Goal: Answer question/provide support: Share knowledge or assist other users

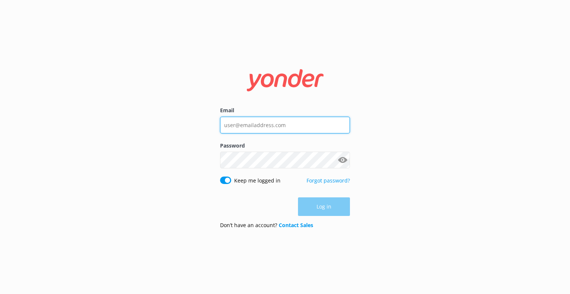
drag, startPoint x: 305, startPoint y: 129, endPoint x: 296, endPoint y: 130, distance: 9.3
click at [305, 129] on input "Email" at bounding box center [285, 125] width 130 height 17
click at [248, 125] on input "Email" at bounding box center [285, 125] width 130 height 17
type input "[EMAIL_ADDRESS][DOMAIN_NAME]"
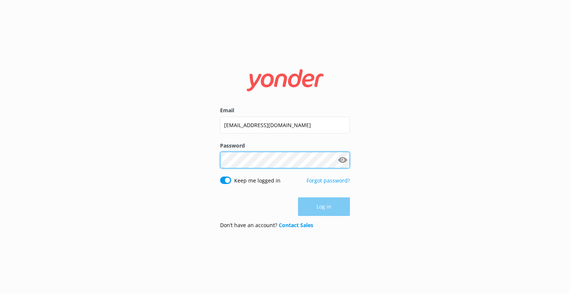
click at [239, 166] on div "Password Show password" at bounding box center [285, 158] width 130 height 35
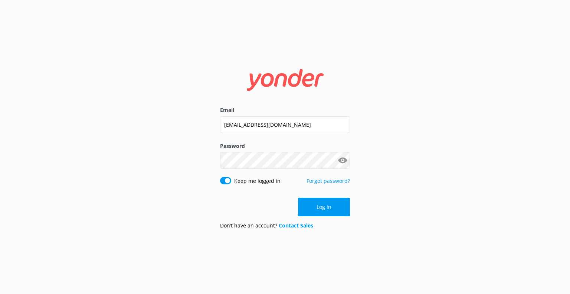
click at [337, 159] on button "Show password" at bounding box center [342, 160] width 15 height 15
click at [317, 209] on button "Log in" at bounding box center [324, 206] width 52 height 19
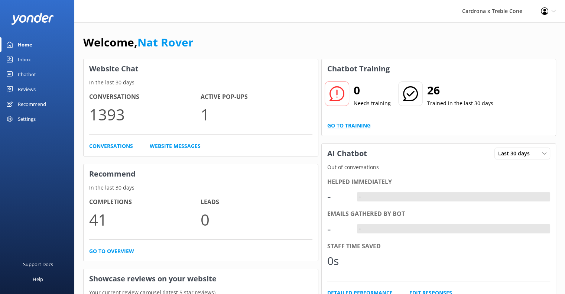
click at [338, 124] on link "Go to Training" at bounding box center [348, 125] width 43 height 8
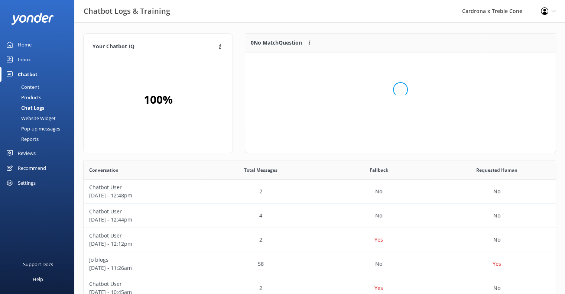
scroll to position [6, 6]
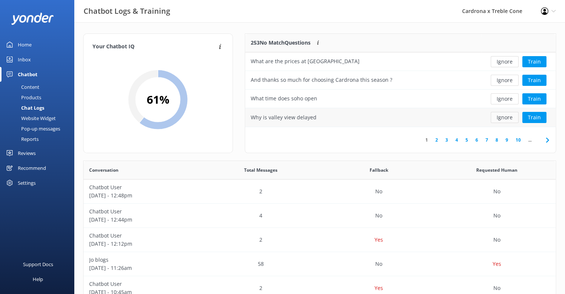
click at [499, 117] on button "Ignore" at bounding box center [504, 117] width 28 height 11
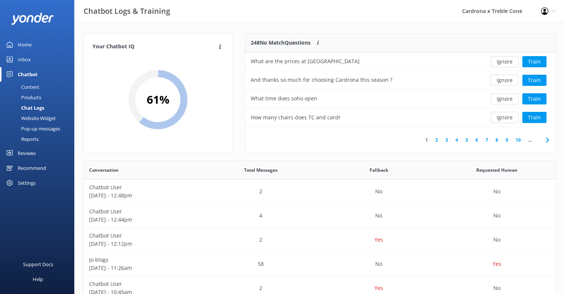
click at [499, 117] on button "Ignore" at bounding box center [504, 117] width 28 height 11
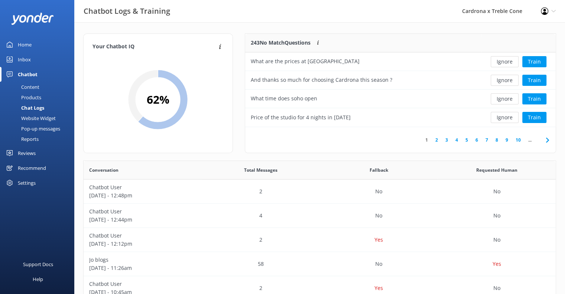
click at [499, 117] on button "Ignore" at bounding box center [504, 117] width 28 height 11
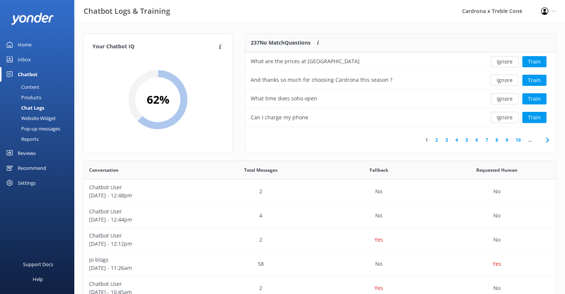
click at [499, 117] on button "Ignore" at bounding box center [504, 117] width 28 height 11
click at [499, 99] on button "Ignore" at bounding box center [504, 98] width 28 height 11
click at [491, 98] on div "Ignore Train" at bounding box center [518, 98] width 63 height 11
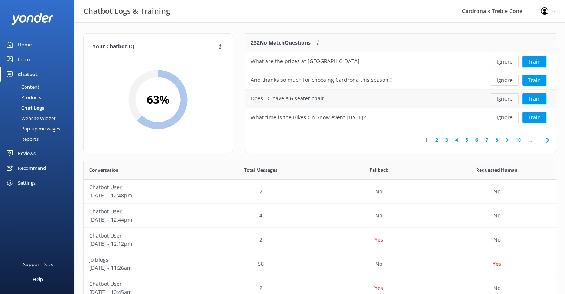
click at [500, 98] on button "Ignore" at bounding box center [504, 98] width 28 height 11
click at [509, 78] on button "Ignore" at bounding box center [504, 80] width 28 height 11
click at [504, 58] on button "Ignore" at bounding box center [504, 61] width 28 height 11
click at [500, 58] on button "Ignore" at bounding box center [504, 61] width 28 height 11
click at [499, 116] on button "Ignore" at bounding box center [504, 117] width 28 height 11
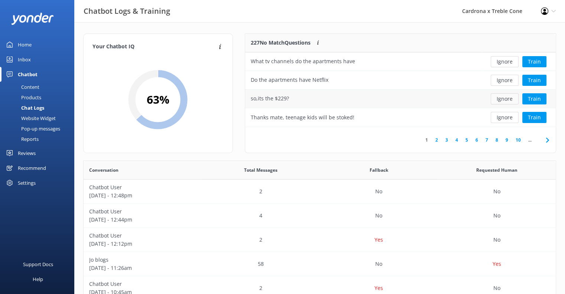
click at [499, 102] on button "Ignore" at bounding box center [504, 98] width 28 height 11
click at [495, 102] on button "Ignore" at bounding box center [504, 98] width 28 height 11
click at [495, 101] on button "Ignore" at bounding box center [504, 98] width 28 height 11
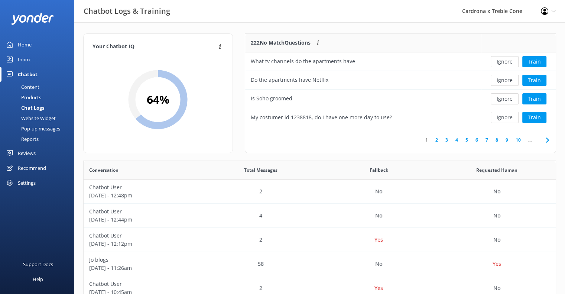
click at [495, 101] on button "Ignore" at bounding box center [504, 98] width 28 height 11
click at [501, 101] on button "Ignore" at bounding box center [504, 98] width 28 height 11
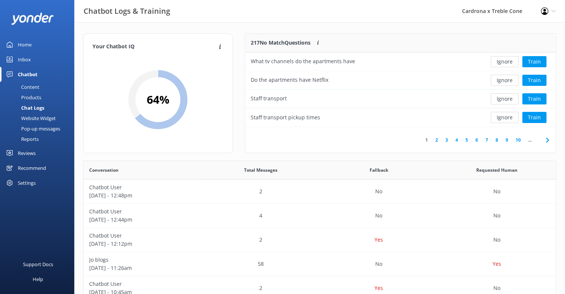
click at [501, 101] on button "Ignore" at bounding box center [504, 98] width 28 height 11
click at [504, 118] on button "Ignore" at bounding box center [504, 117] width 28 height 11
click at [501, 114] on button "Ignore" at bounding box center [504, 117] width 28 height 11
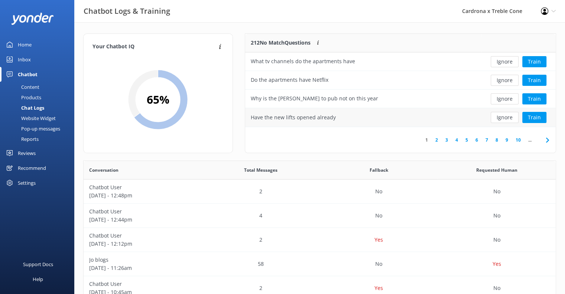
click at [503, 112] on button "Ignore" at bounding box center [504, 117] width 28 height 11
click at [510, 108] on div "Ignore Train" at bounding box center [518, 117] width 74 height 19
click at [507, 99] on button "Ignore" at bounding box center [504, 98] width 28 height 11
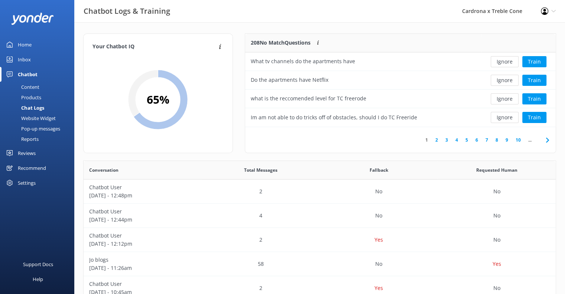
click at [507, 99] on button "Ignore" at bounding box center [504, 98] width 28 height 11
click at [495, 99] on button "Ignore" at bounding box center [504, 98] width 28 height 11
click at [499, 99] on button "Ignore" at bounding box center [504, 98] width 28 height 11
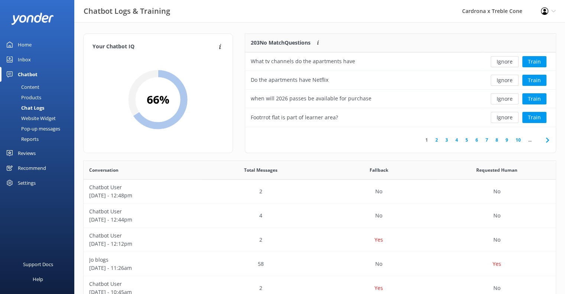
click at [498, 100] on button "Ignore" at bounding box center [504, 98] width 28 height 11
click at [499, 98] on button "Ignore" at bounding box center [504, 98] width 28 height 11
click at [498, 89] on div "Ignore Train" at bounding box center [518, 80] width 74 height 19
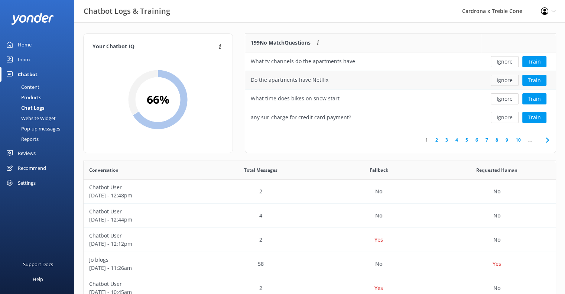
click at [497, 81] on button "Ignore" at bounding box center [504, 80] width 28 height 11
click at [506, 116] on button "Ignore" at bounding box center [504, 117] width 28 height 11
click at [507, 116] on button "Ignore" at bounding box center [504, 117] width 28 height 11
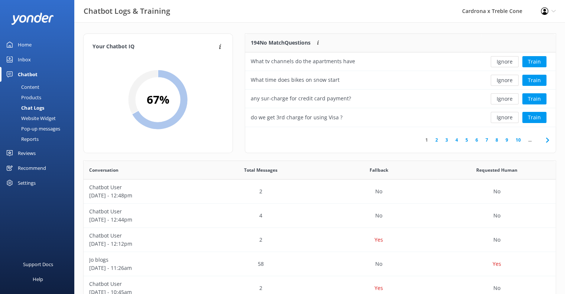
click at [507, 116] on button "Ignore" at bounding box center [504, 117] width 28 height 11
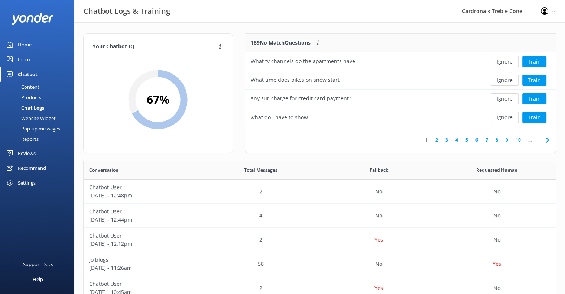
click at [507, 116] on button "Ignore" at bounding box center [504, 117] width 28 height 11
click at [505, 115] on button "Ignore" at bounding box center [504, 117] width 28 height 11
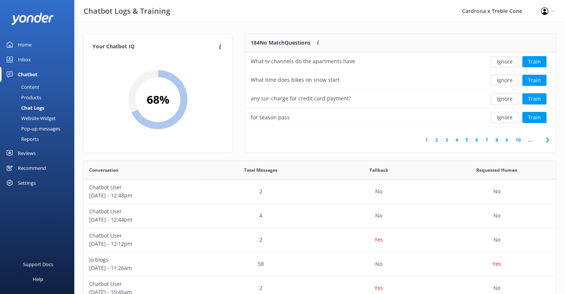
click at [505, 115] on button "Ignore" at bounding box center [504, 117] width 28 height 11
click at [508, 104] on div "Ignore Train" at bounding box center [518, 98] width 74 height 19
click at [509, 101] on button "Ignore" at bounding box center [504, 98] width 28 height 11
click at [507, 80] on button "Ignore" at bounding box center [504, 80] width 28 height 11
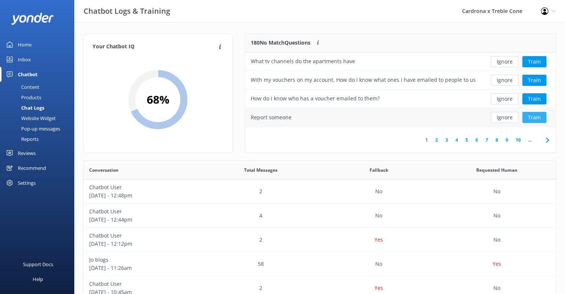
click at [543, 113] on button "Train" at bounding box center [534, 117] width 24 height 11
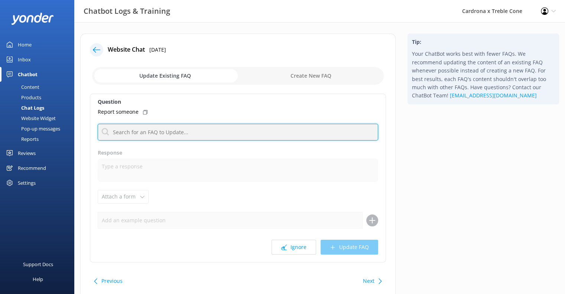
click at [141, 128] on input "text" at bounding box center [238, 132] width 280 height 17
type input "REPORT"
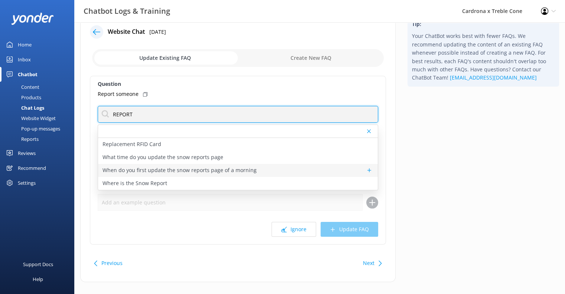
scroll to position [28, 0]
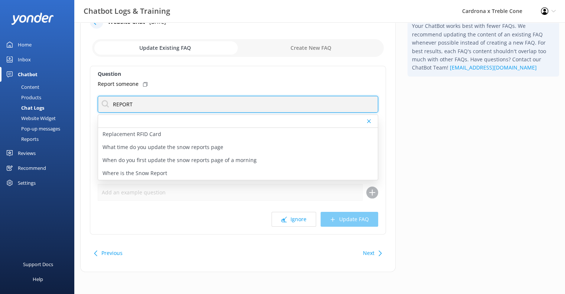
drag, startPoint x: 149, startPoint y: 104, endPoint x: 1, endPoint y: 99, distance: 148.2
click at [0, 99] on div "Chatbot Logs & Training Cardrona x Treble Cone Profile Settings Logout Home Inb…" at bounding box center [282, 144] width 565 height 300
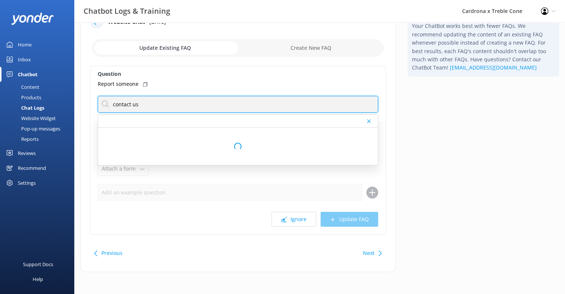
scroll to position [0, 0]
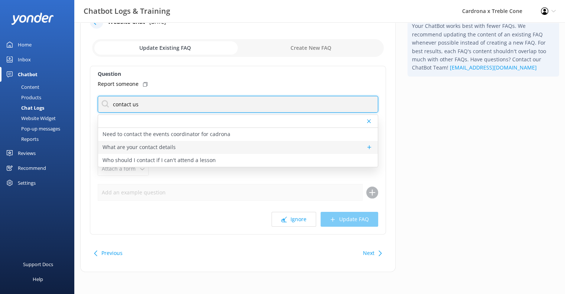
type input "contact us"
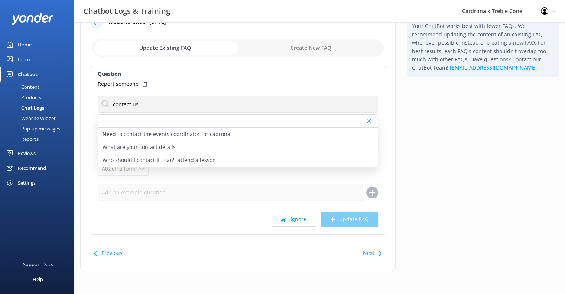
click at [159, 143] on p "What are your contact details" at bounding box center [138, 147] width 73 height 8
type textarea "You can contact the Cardrona x Treble Cone team by calling [PHONE_NUMBER], [PHO…"
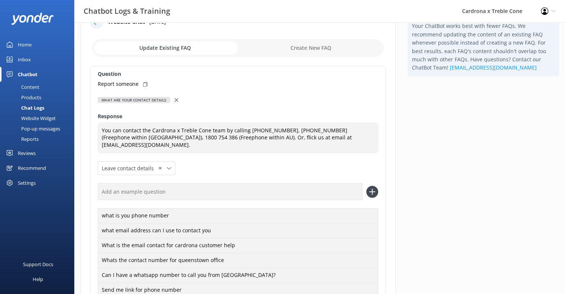
click at [141, 83] on div "Report someone" at bounding box center [238, 84] width 280 height 8
click at [151, 186] on input "text" at bounding box center [230, 191] width 265 height 17
paste input "Report someone"
type input "Report someone"
click at [374, 186] on icon at bounding box center [372, 192] width 12 height 12
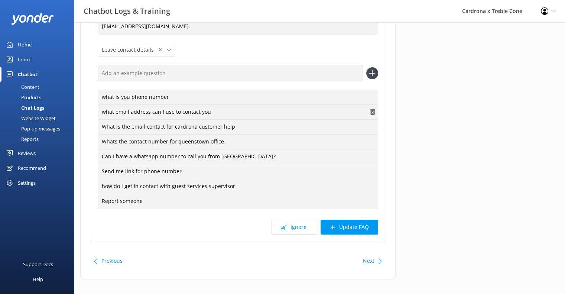
scroll to position [147, 0]
click at [355, 220] on button "Update FAQ" at bounding box center [349, 226] width 58 height 15
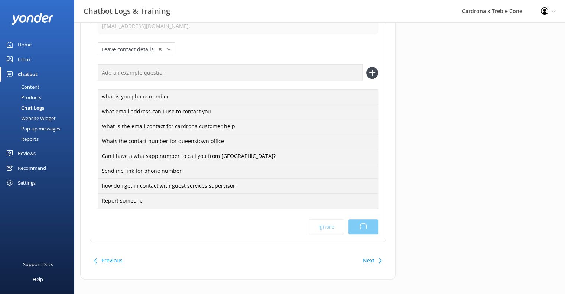
scroll to position [0, 0]
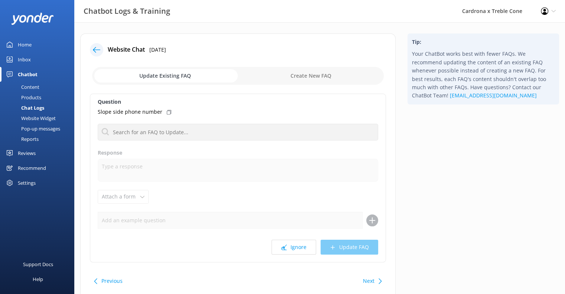
click at [25, 45] on div "Home" at bounding box center [25, 44] width 14 height 15
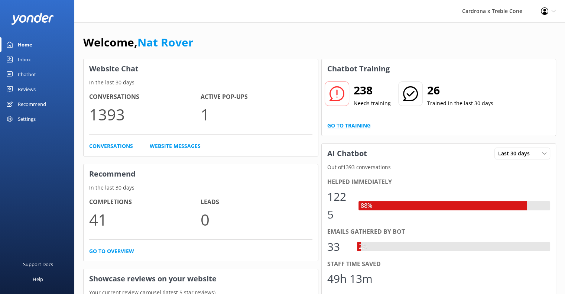
click at [344, 125] on link "Go to Training" at bounding box center [348, 125] width 43 height 8
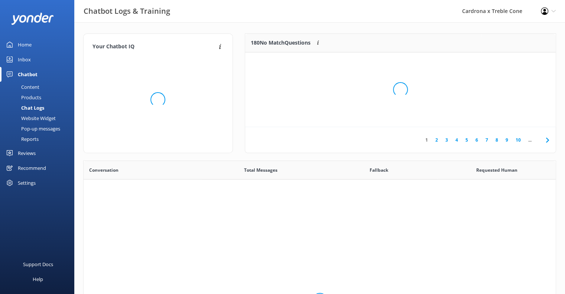
scroll to position [254, 466]
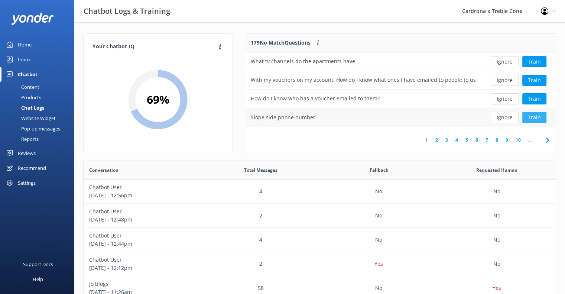
click at [535, 114] on button "Train" at bounding box center [534, 117] width 24 height 11
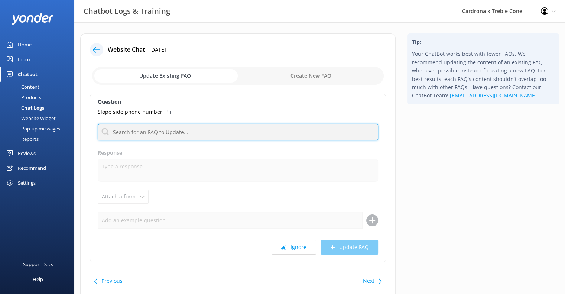
drag, startPoint x: 217, startPoint y: 128, endPoint x: 212, endPoint y: 134, distance: 7.9
click at [217, 128] on input "text" at bounding box center [238, 132] width 280 height 17
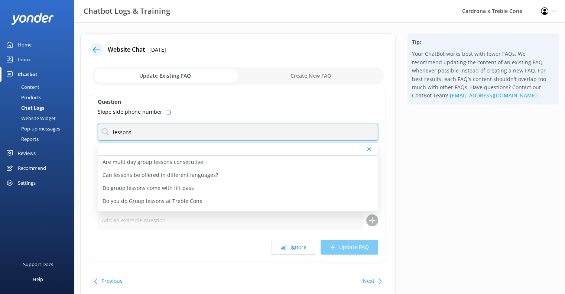
drag, startPoint x: 147, startPoint y: 131, endPoint x: 0, endPoint y: 131, distance: 146.6
click at [0, 131] on div "Chatbot Logs & Training Cardrona x Treble Cone Profile Settings Logout Home Inb…" at bounding box center [282, 172] width 565 height 300
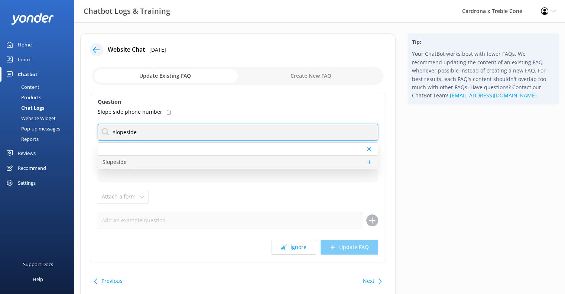
type input "slopeside"
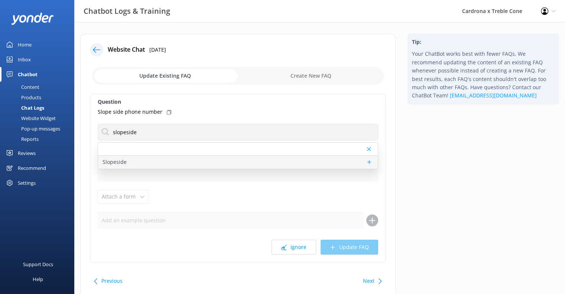
click at [144, 162] on div "Slopeside" at bounding box center [238, 162] width 280 height 13
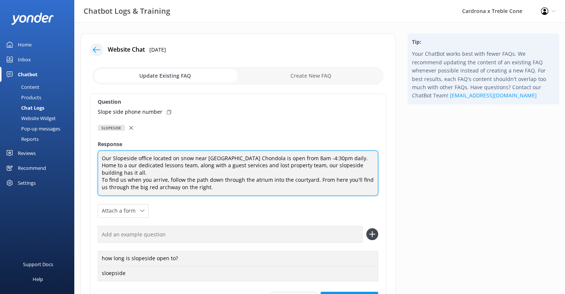
click at [220, 182] on textarea "Our Slopeside office located on snow near [GEOGRAPHIC_DATA] Chondola is open fr…" at bounding box center [238, 172] width 280 height 45
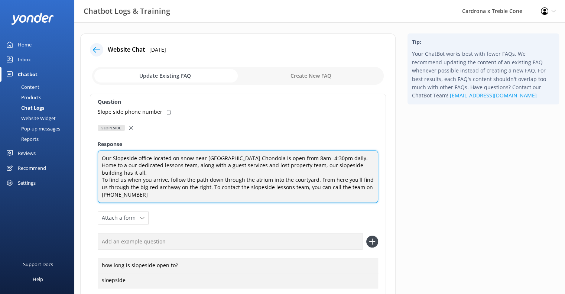
type textarea "Our Slopeside office located on snow near [GEOGRAPHIC_DATA] Chondola is open fr…"
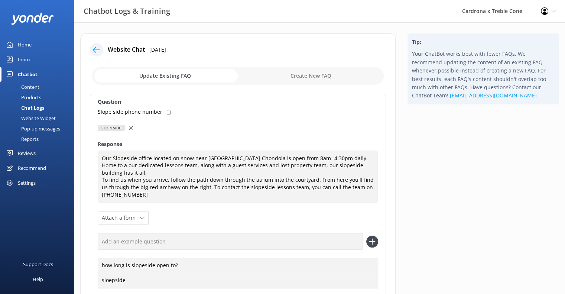
click at [168, 109] on div "Slope side phone number" at bounding box center [238, 112] width 280 height 8
click at [172, 236] on input "text" at bounding box center [230, 241] width 265 height 17
paste input "Slope side phone number"
type input "Slope side phone number"
click at [369, 235] on icon at bounding box center [372, 241] width 12 height 12
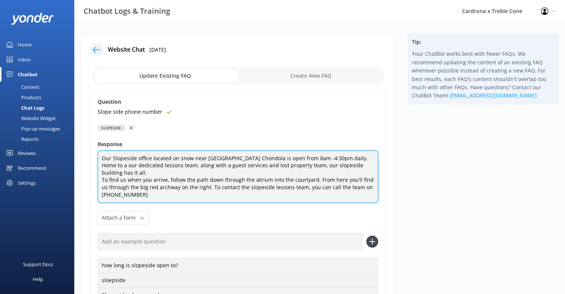
click at [157, 187] on textarea "Our Slopeside office located on snow near [GEOGRAPHIC_DATA] Chondola is open fr…" at bounding box center [238, 176] width 280 height 53
click at [112, 186] on textarea "Our Slopeside office located on snow near [GEOGRAPHIC_DATA] Chondola is open fr…" at bounding box center [238, 176] width 280 height 53
click at [368, 179] on textarea "Our Slopeside office located on snow near [GEOGRAPHIC_DATA] Chondola is open fr…" at bounding box center [238, 176] width 280 height 53
click at [98, 188] on textarea "Our Slopeside office located on snow near [GEOGRAPHIC_DATA] Chondola is open fr…" at bounding box center [238, 176] width 280 height 53
click at [157, 189] on textarea "Our Slopeside office located on snow near [GEOGRAPHIC_DATA] Chondola is open fr…" at bounding box center [238, 176] width 280 height 53
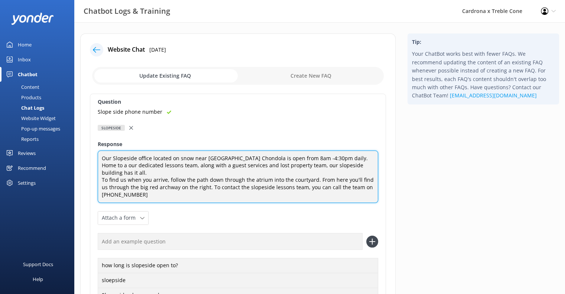
click at [111, 188] on textarea "Our Slopeside office located on snow near [GEOGRAPHIC_DATA] Chondola is open fr…" at bounding box center [238, 176] width 280 height 53
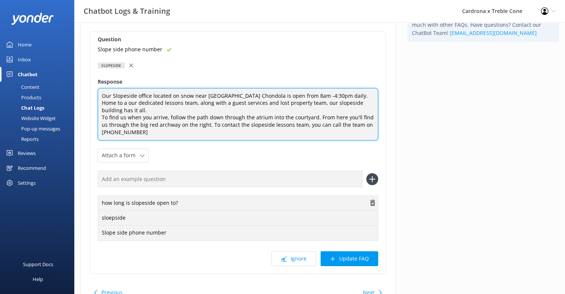
scroll to position [74, 0]
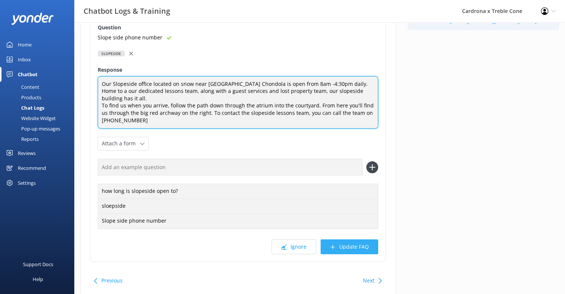
type textarea "Our Slopeside office located on snow near [GEOGRAPHIC_DATA] Chondola is open fr…"
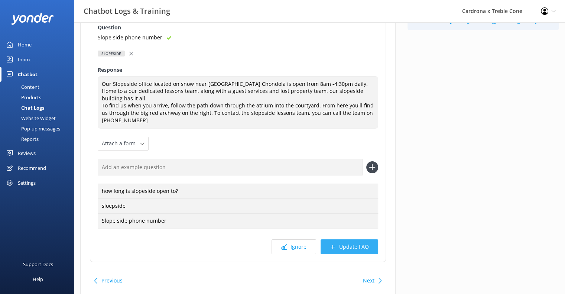
click at [357, 242] on button "Update FAQ" at bounding box center [349, 246] width 58 height 15
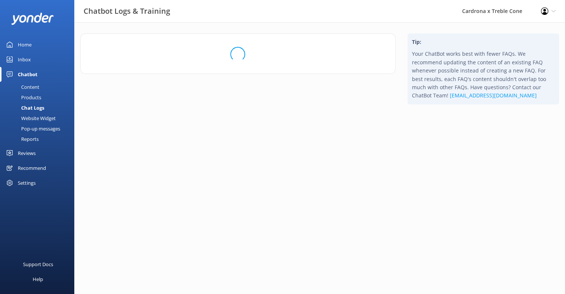
scroll to position [0, 0]
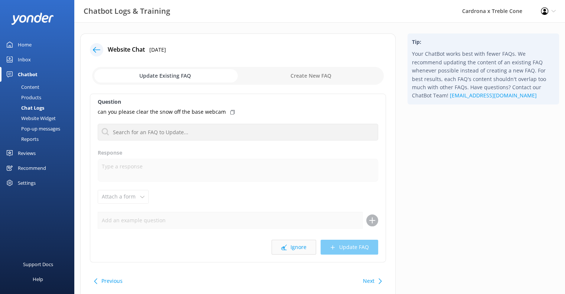
click at [305, 248] on button "Ignore" at bounding box center [293, 246] width 45 height 15
click at [296, 247] on button "Ignore" at bounding box center [293, 246] width 45 height 15
click at [298, 248] on button "Ignore" at bounding box center [293, 246] width 45 height 15
click at [288, 251] on button "Ignore" at bounding box center [293, 246] width 45 height 15
click at [285, 251] on button "Ignore" at bounding box center [293, 246] width 45 height 15
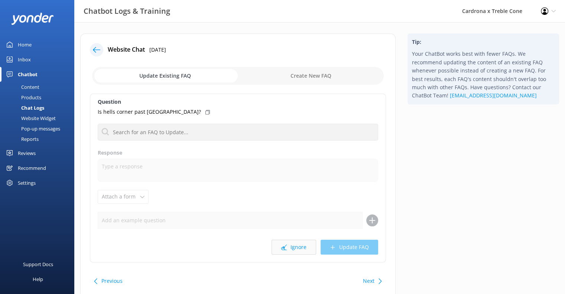
click at [290, 243] on button "Ignore" at bounding box center [293, 246] width 45 height 15
click at [310, 265] on div "Website Chat 28th Sep 2025 Update Existing FAQ Create New FAQ Question When doe…" at bounding box center [237, 166] width 315 height 266
click at [294, 249] on button "Ignore" at bounding box center [293, 246] width 45 height 15
